Goal: Navigation & Orientation: Find specific page/section

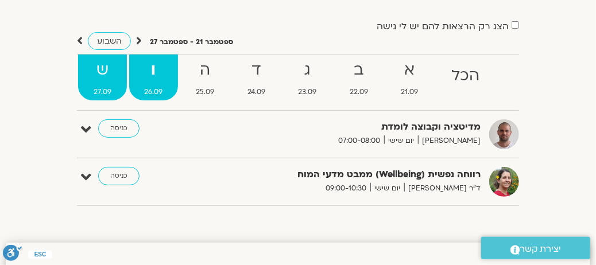
click at [103, 69] on strong "ש" at bounding box center [102, 70] width 49 height 26
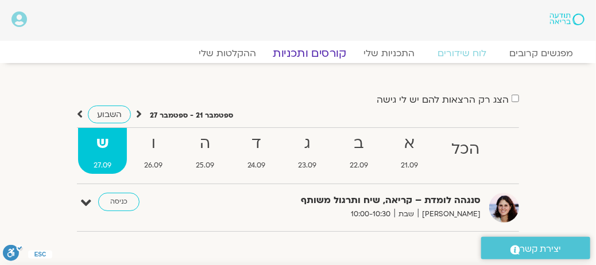
click at [314, 55] on link "קורסים ותכניות" at bounding box center [309, 54] width 101 height 14
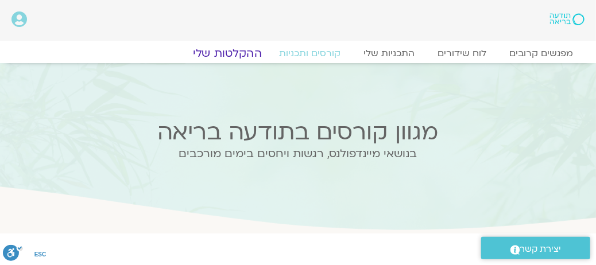
click at [222, 51] on link "ההקלטות שלי" at bounding box center [227, 54] width 96 height 14
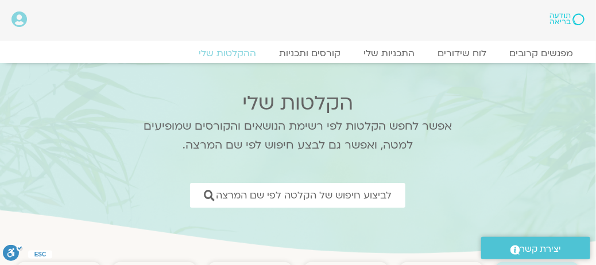
click at [20, 18] on icon at bounding box center [19, 19] width 16 height 16
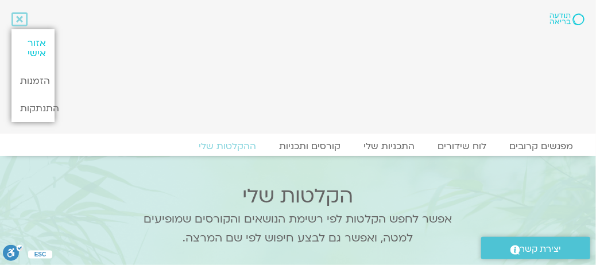
click at [37, 44] on link "אזור אישי" at bounding box center [32, 48] width 43 height 38
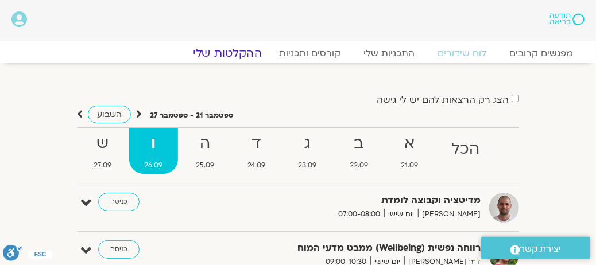
click at [222, 53] on link "ההקלטות שלי" at bounding box center [227, 54] width 96 height 14
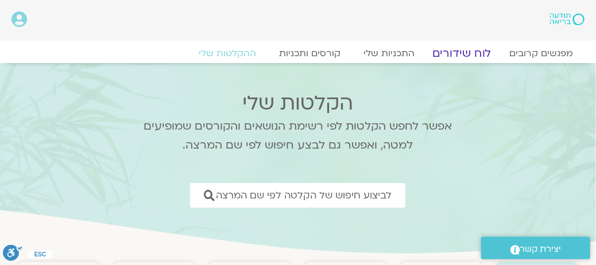
click at [453, 52] on link "לוח שידורים" at bounding box center [462, 54] width 86 height 14
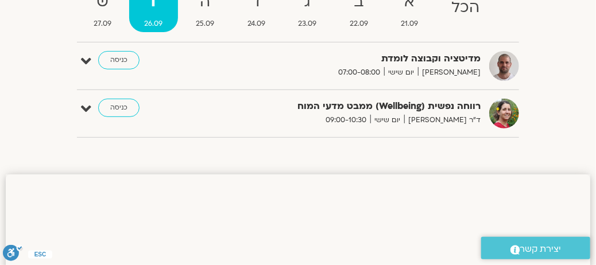
scroll to position [16, 0]
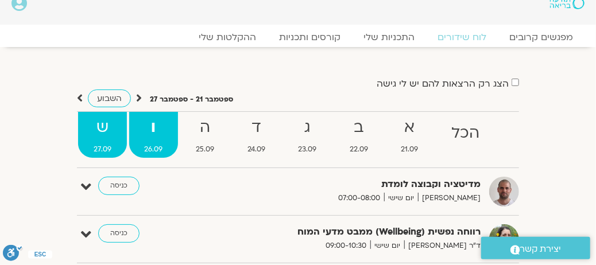
click at [103, 131] on strong "ש" at bounding box center [102, 128] width 49 height 26
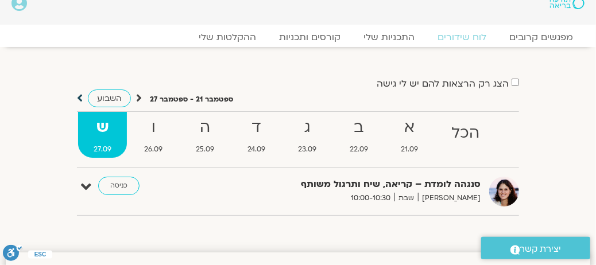
click at [78, 98] on icon at bounding box center [80, 97] width 6 height 11
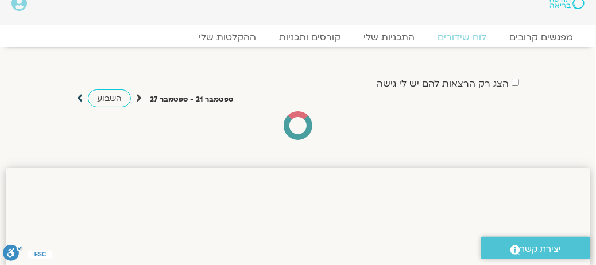
click at [78, 98] on icon at bounding box center [80, 97] width 6 height 11
click at [140, 97] on icon at bounding box center [139, 97] width 6 height 11
click at [138, 97] on icon at bounding box center [139, 97] width 6 height 11
click at [80, 96] on icon at bounding box center [80, 97] width 6 height 11
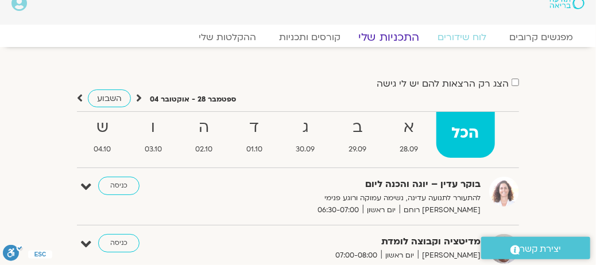
click at [398, 40] on link "התכניות שלי" at bounding box center [389, 37] width 89 height 14
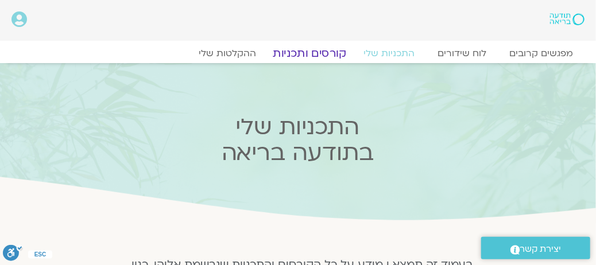
click at [309, 53] on link "קורסים ותכניות" at bounding box center [309, 54] width 101 height 14
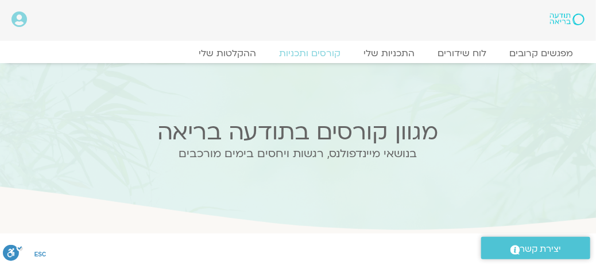
click at [339, 148] on h2 "בנושאי מיינדפולנס, רגשות ויחסים בימים מורכבים" at bounding box center [298, 154] width 450 height 13
click at [18, 22] on icon at bounding box center [19, 19] width 16 height 16
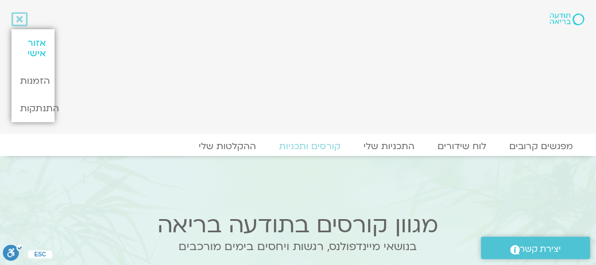
click at [32, 52] on link "אזור אישי" at bounding box center [32, 48] width 43 height 38
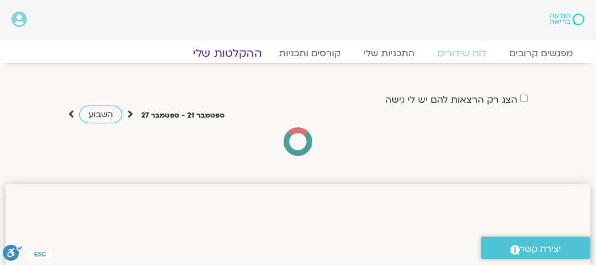
click at [218, 56] on link "ההקלטות שלי" at bounding box center [227, 54] width 96 height 14
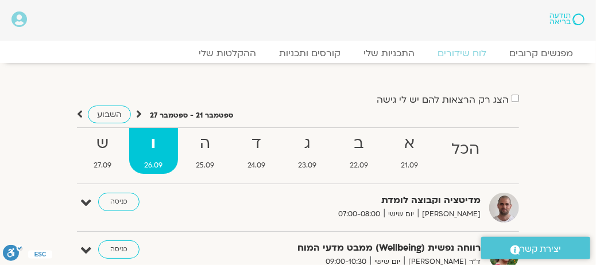
scroll to position [48, 0]
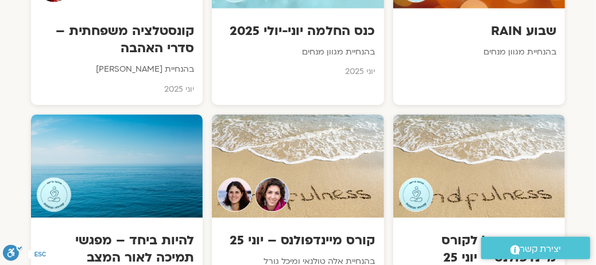
scroll to position [1838, 0]
